Goal: Browse casually

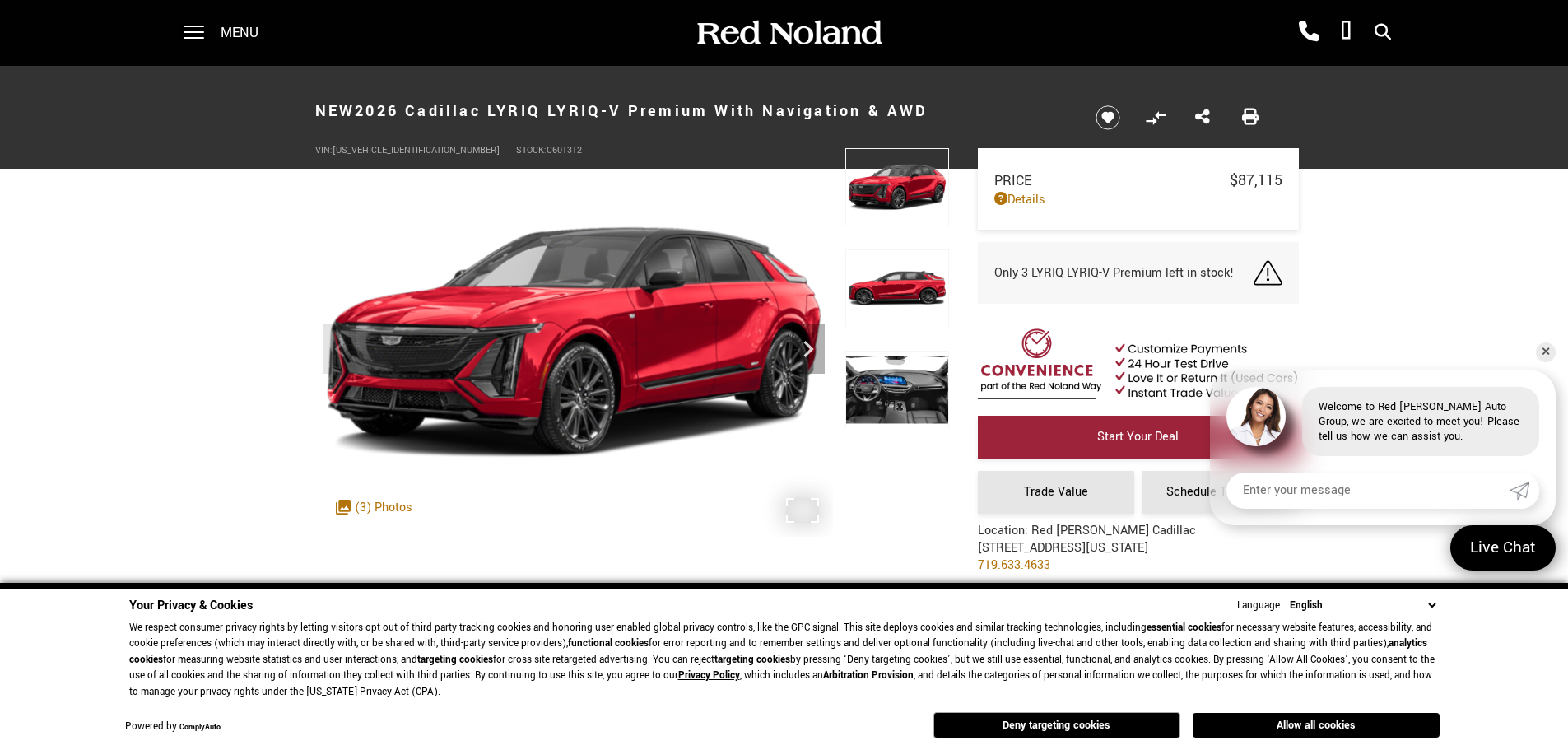
click at [367, 506] on div ".cls-1, .cls-3 { fill: #c50033; } .cls-1 { clip-rule: evenodd; } .cls-2 { clip-…" at bounding box center [374, 507] width 93 height 34
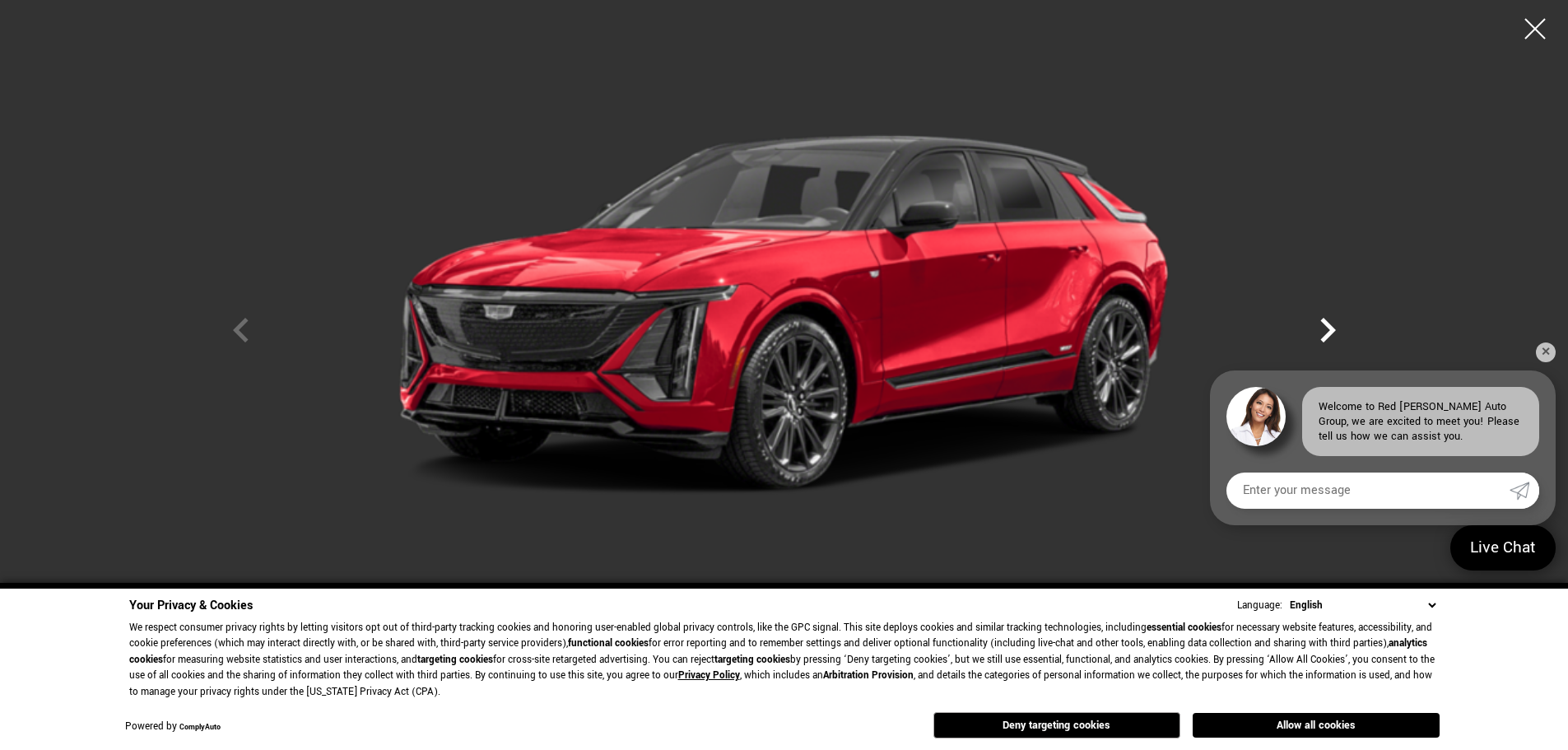
click at [1330, 333] on icon "Next" at bounding box center [1328, 330] width 16 height 25
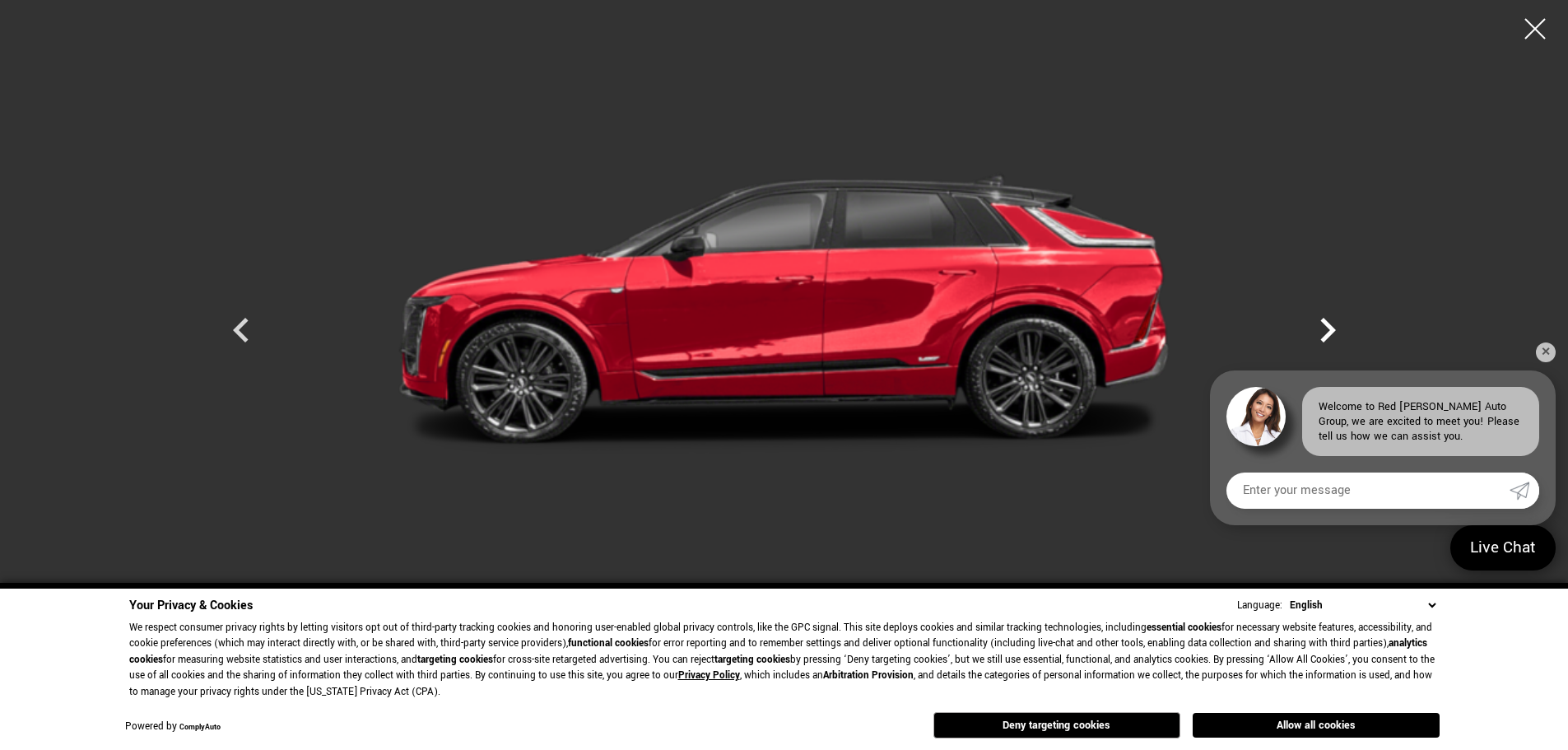
click at [1330, 333] on icon "Next" at bounding box center [1328, 330] width 16 height 25
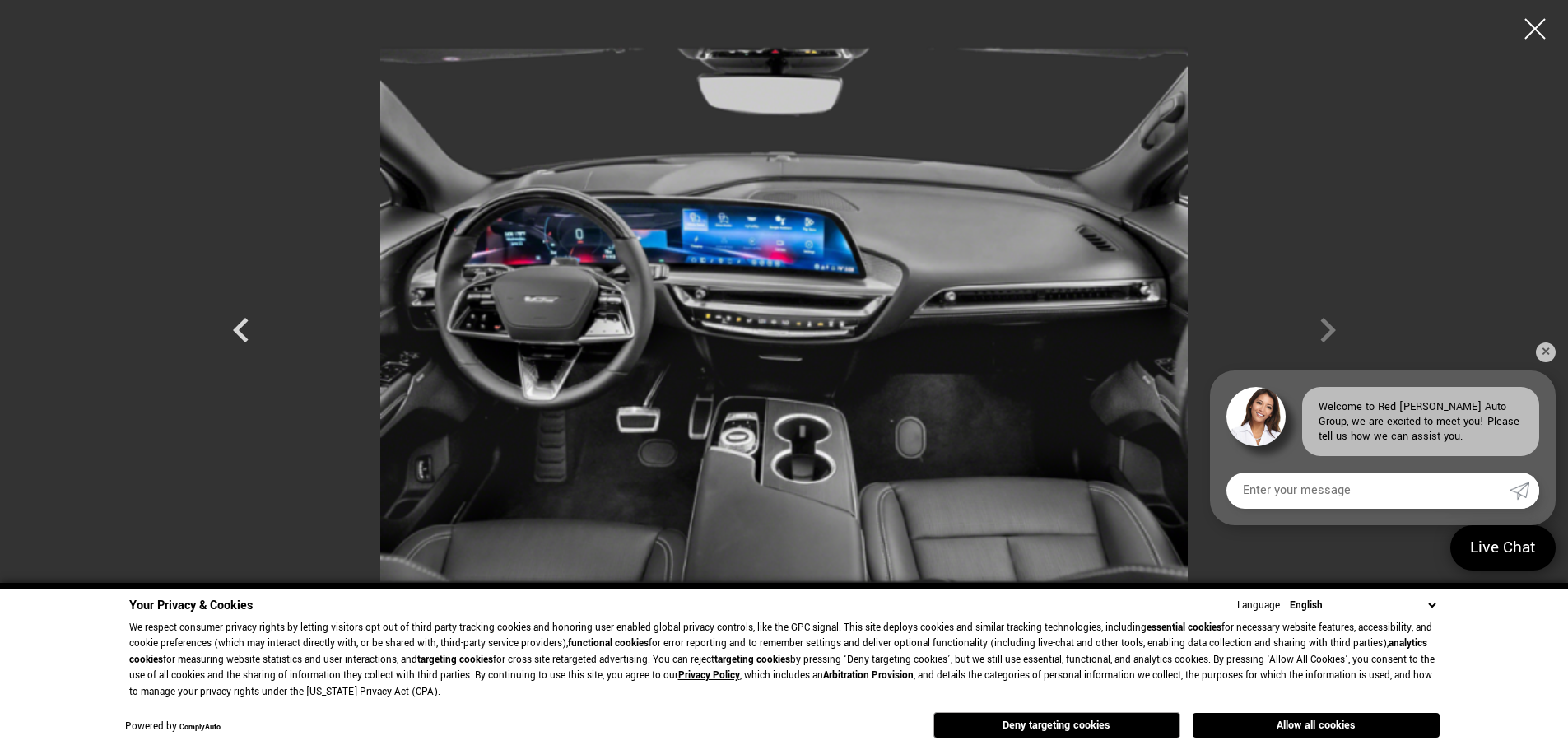
click at [1330, 333] on div at bounding box center [784, 315] width 1152 height 605
click at [1534, 19] on div at bounding box center [1536, 29] width 44 height 44
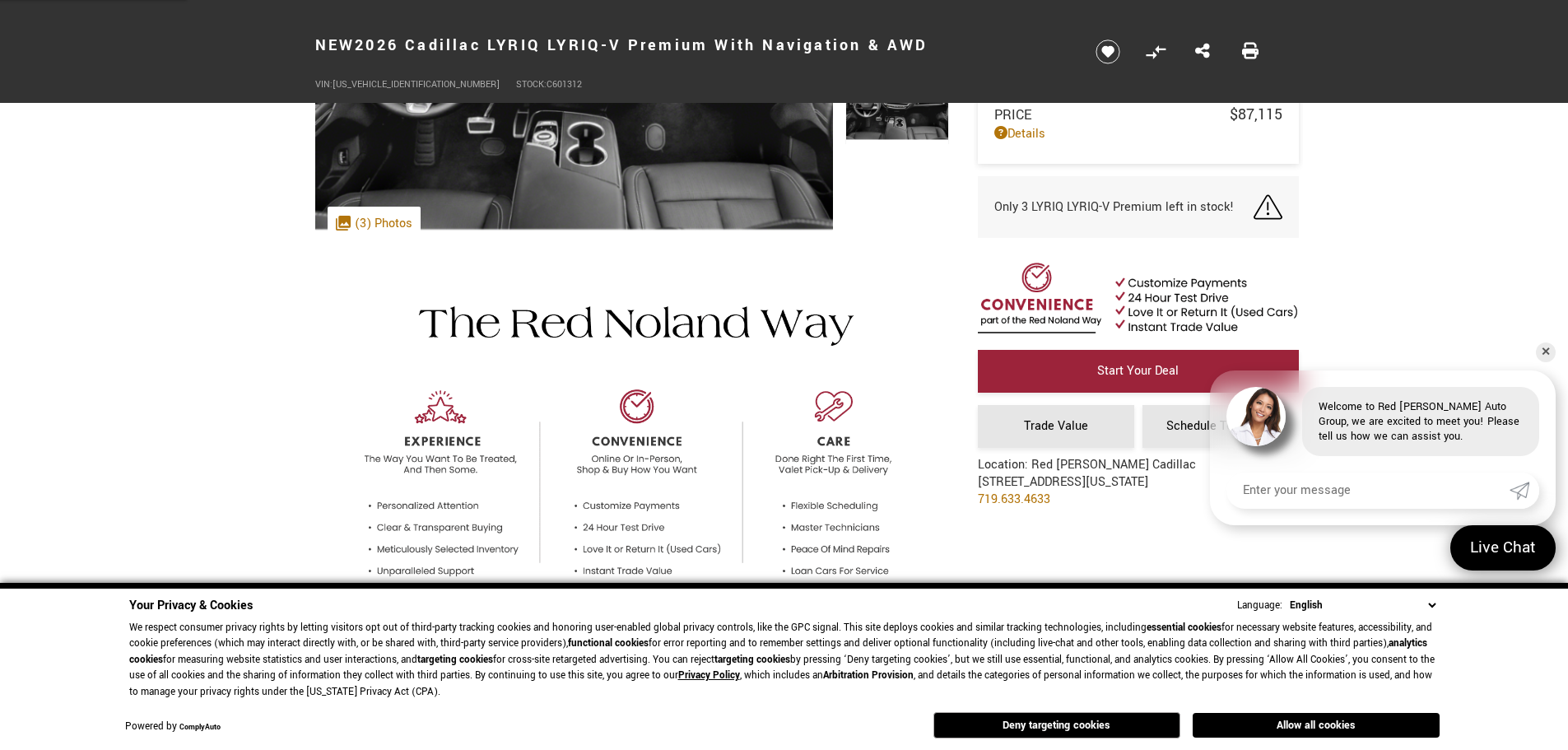
scroll to position [412, 0]
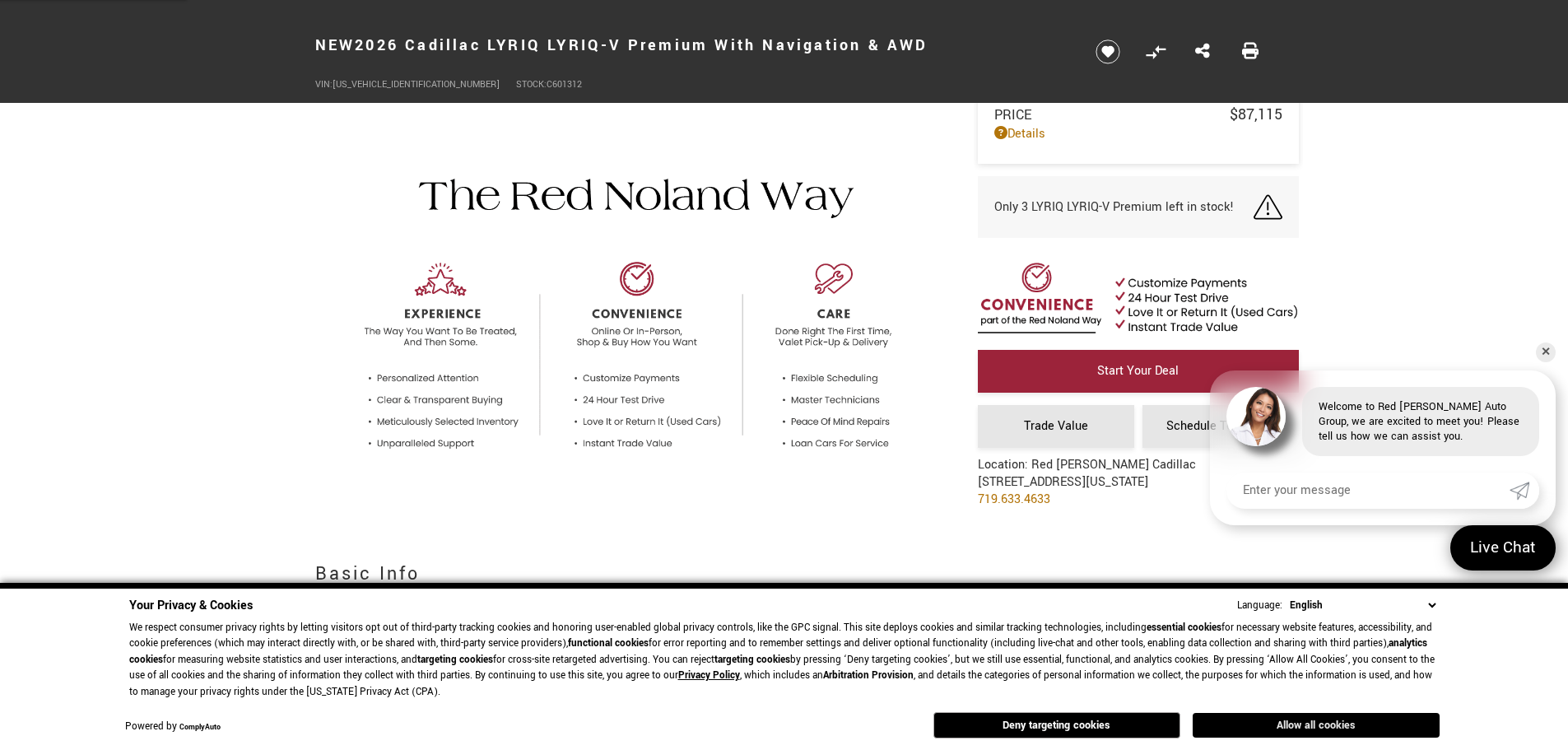
click at [1301, 735] on button "Allow all cookies" at bounding box center [1316, 725] width 247 height 25
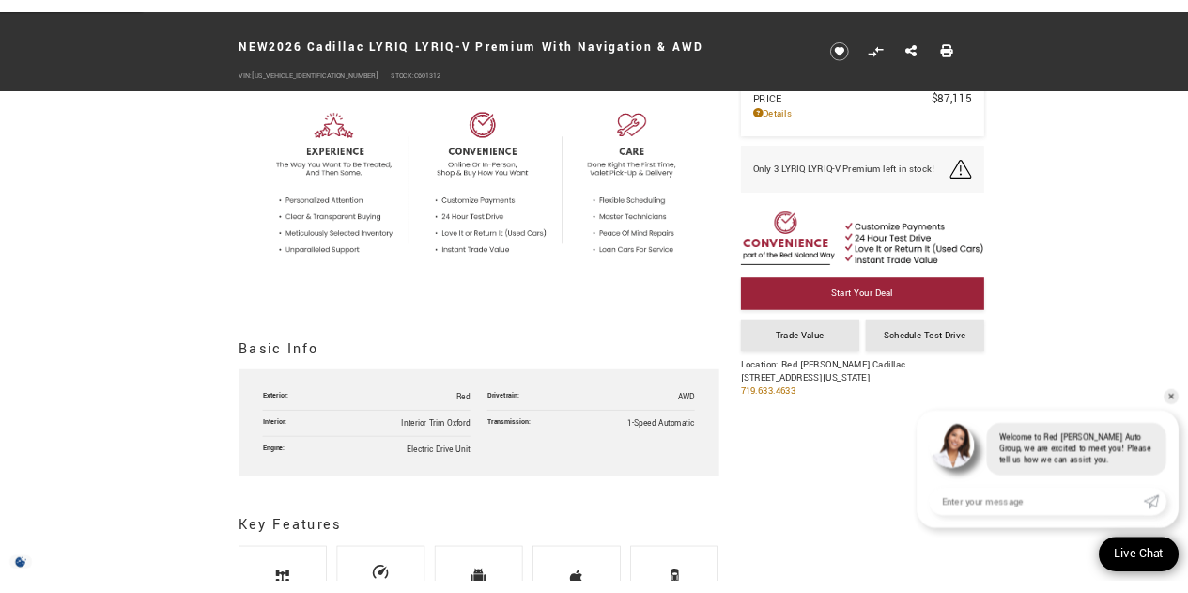
scroll to position [752, 0]
